Goal: Task Accomplishment & Management: Manage account settings

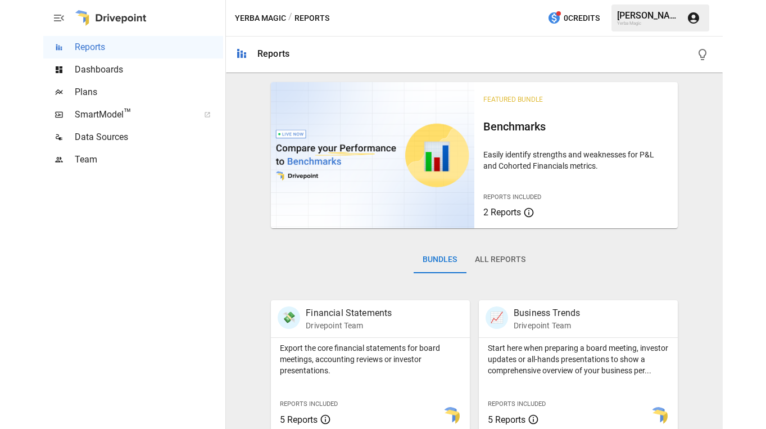
scroll to position [20, 0]
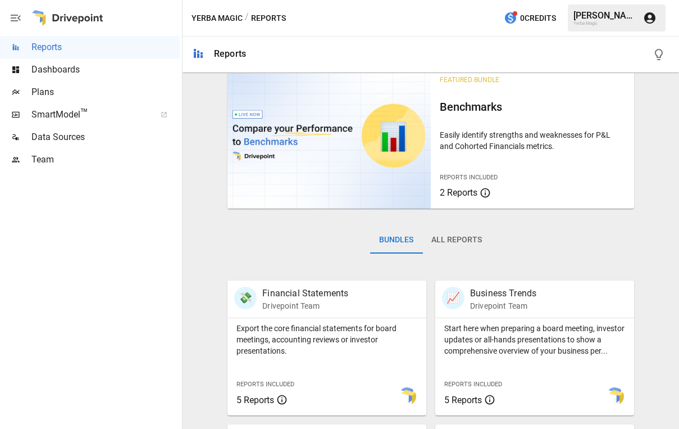
click at [103, 137] on span "Data Sources" at bounding box center [105, 136] width 148 height 13
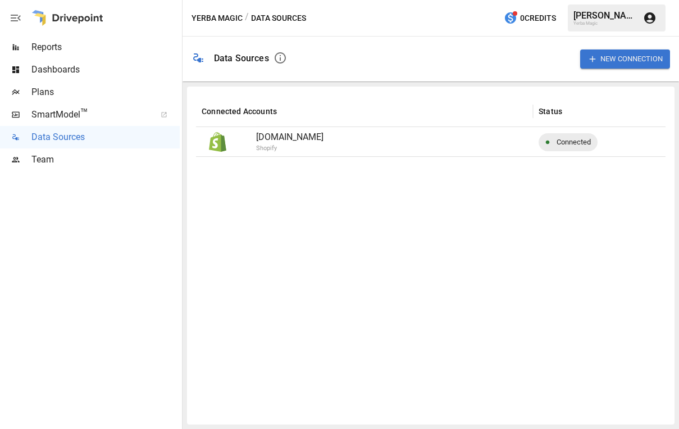
click at [111, 77] on div "Dashboards" at bounding box center [90, 69] width 180 height 22
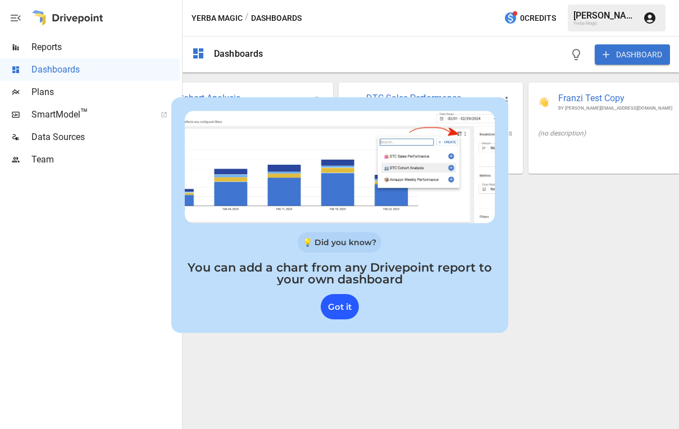
click at [338, 314] on div "Got it" at bounding box center [340, 306] width 38 height 25
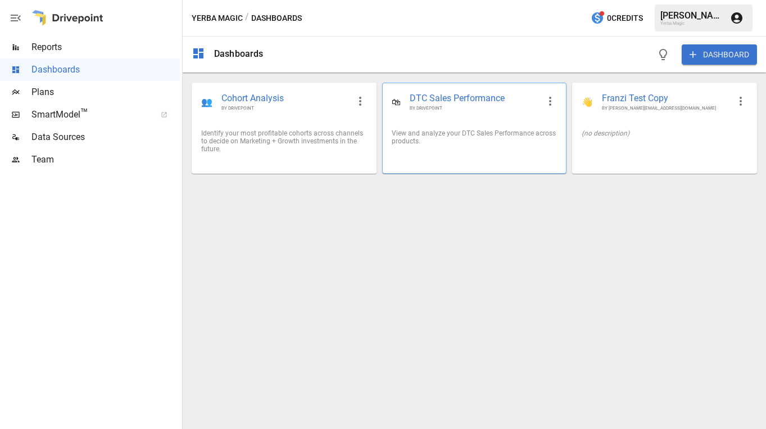
click at [496, 129] on div "View and analyze your DTC Sales Performance across products." at bounding box center [474, 137] width 183 height 34
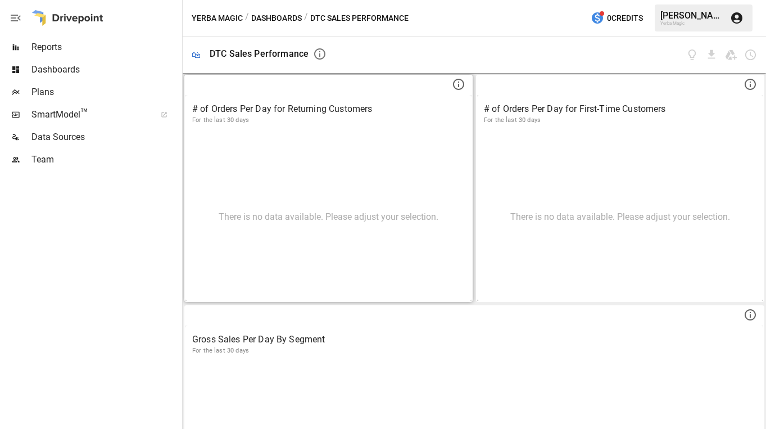
click at [412, 137] on div "There is no data available. Please adjust your selection." at bounding box center [328, 216] width 286 height 169
click at [314, 57] on icon "button" at bounding box center [319, 53] width 11 height 11
click at [569, 49] on div at bounding box center [545, 55] width 421 height 37
click at [116, 49] on span "Reports" at bounding box center [105, 46] width 148 height 13
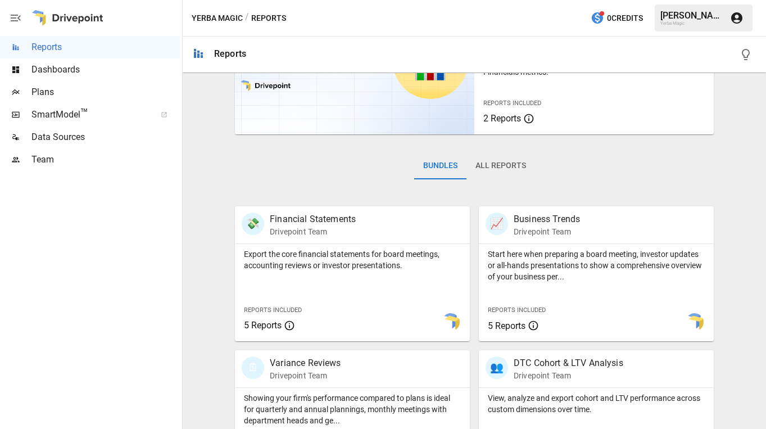
scroll to position [76, 0]
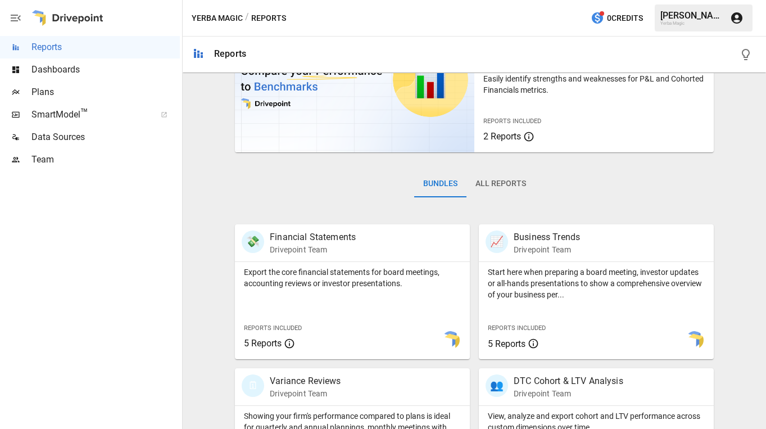
click at [94, 69] on span "Dashboards" at bounding box center [105, 69] width 148 height 13
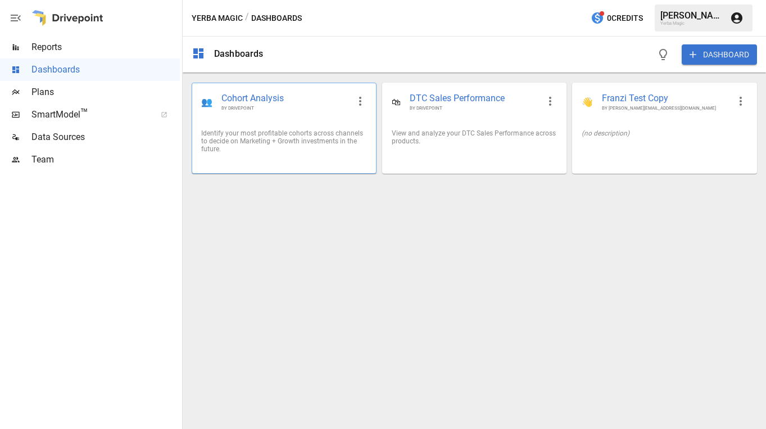
click at [292, 111] on span "BY DRIVEPOINT" at bounding box center [284, 108] width 127 height 6
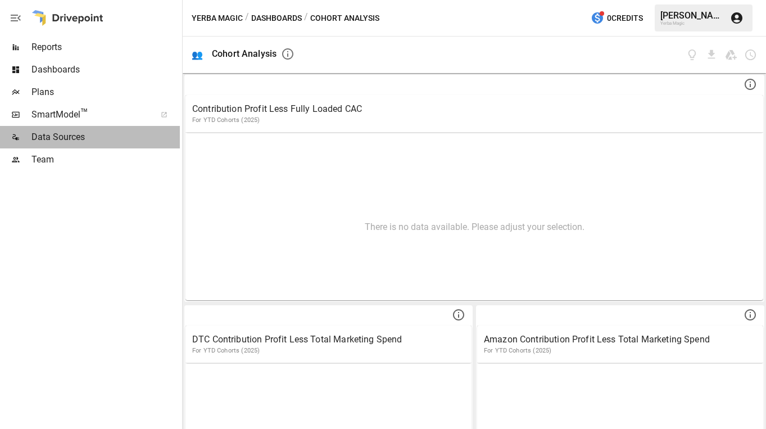
click at [79, 143] on span "Data Sources" at bounding box center [105, 136] width 148 height 13
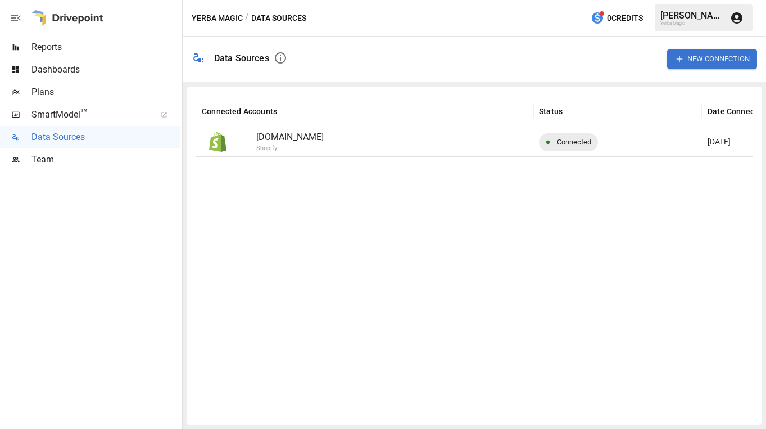
click at [679, 17] on div "[PERSON_NAME]" at bounding box center [691, 15] width 63 height 11
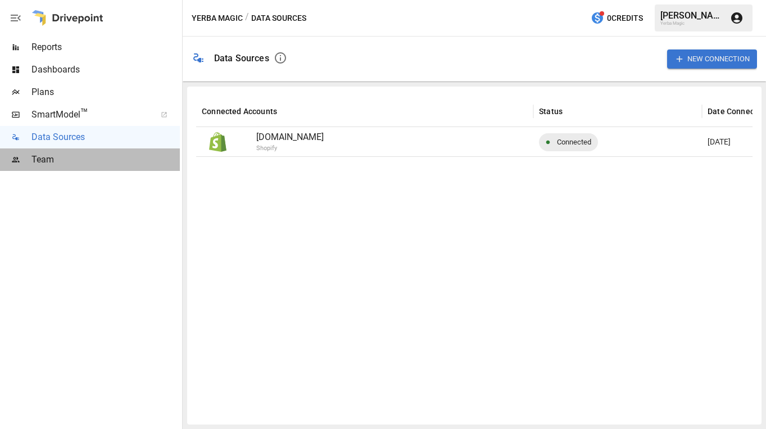
click at [94, 153] on span "Team" at bounding box center [105, 159] width 148 height 13
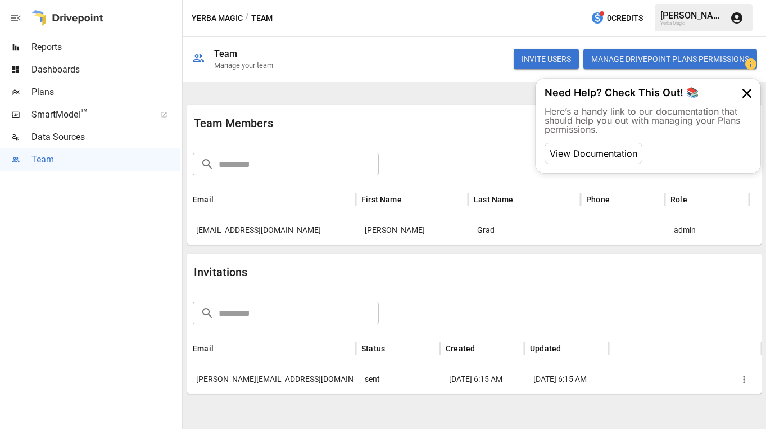
click at [678, 61] on button "Manage Drivepoint Plans Permissions" at bounding box center [670, 59] width 174 height 20
click at [679, 91] on icon at bounding box center [747, 93] width 18 height 18
click at [654, 64] on button "Manage Drivepoint Plans Permissions" at bounding box center [670, 59] width 174 height 20
